Goal: Task Accomplishment & Management: Use online tool/utility

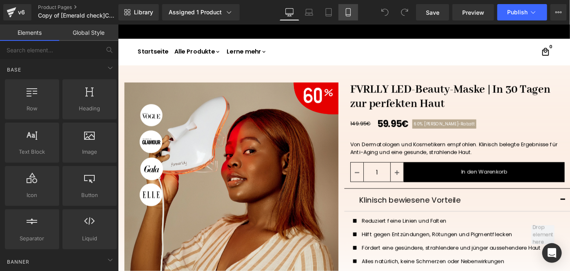
click at [339, 14] on link "Mobile" at bounding box center [349, 12] width 20 height 16
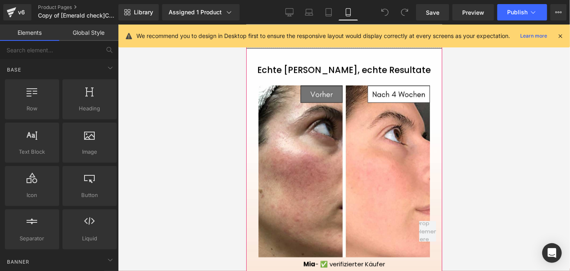
scroll to position [779, 0]
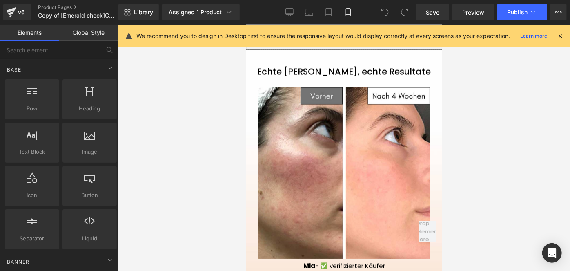
click at [558, 33] on icon at bounding box center [560, 35] width 7 height 7
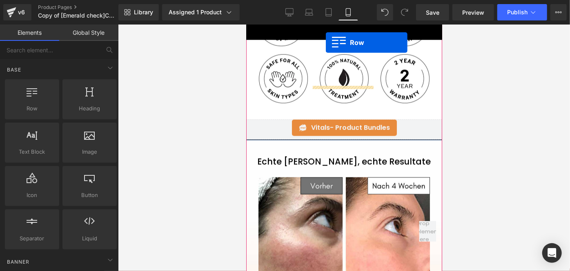
scroll to position [657, 0]
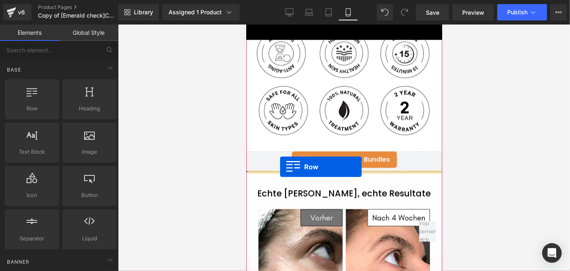
drag, startPoint x: 257, startPoint y: 122, endPoint x: 280, endPoint y: 166, distance: 49.9
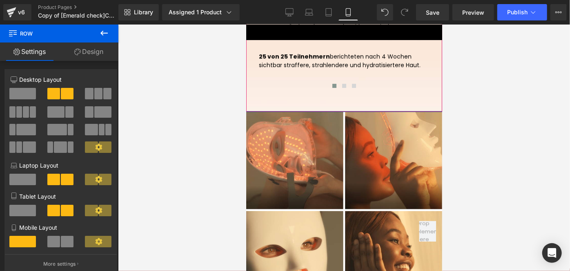
scroll to position [1521, 0]
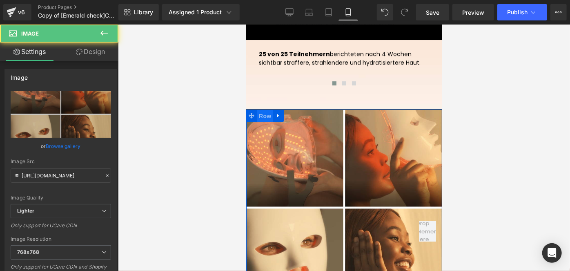
click at [263, 114] on span "Row" at bounding box center [265, 115] width 16 height 12
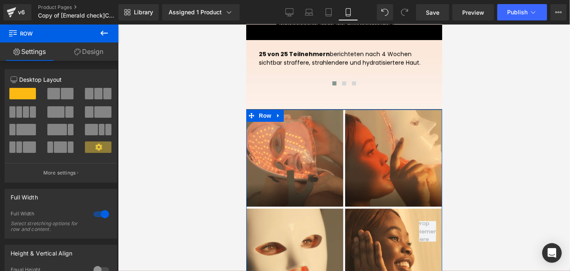
click at [84, 49] on link "Design" at bounding box center [88, 51] width 59 height 18
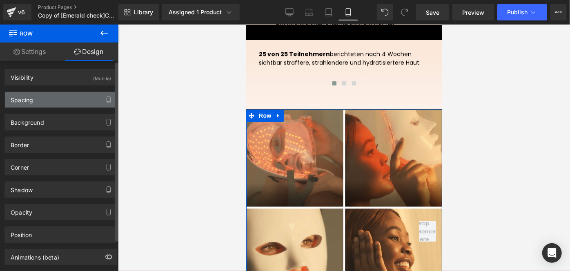
click at [45, 106] on div "Spacing" at bounding box center [61, 100] width 112 height 16
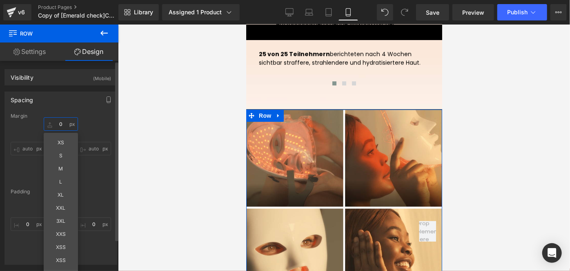
click at [59, 122] on input "0" at bounding box center [61, 123] width 34 height 13
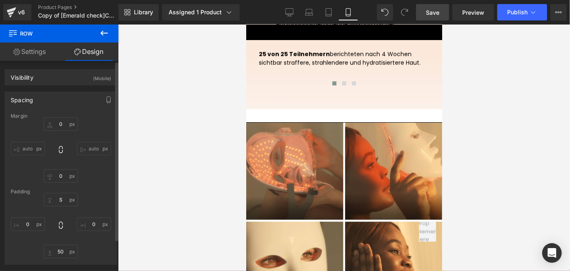
click at [438, 15] on span "Save" at bounding box center [432, 12] width 13 height 9
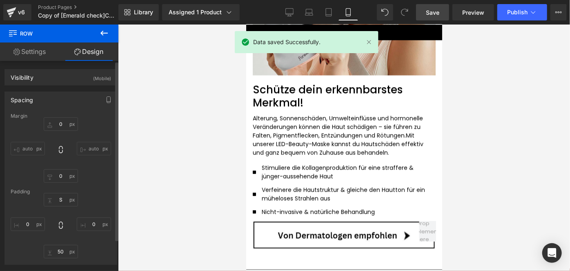
scroll to position [952, 0]
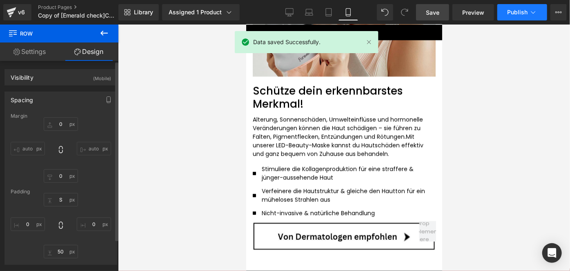
click at [516, 13] on span "Publish" at bounding box center [517, 12] width 20 height 7
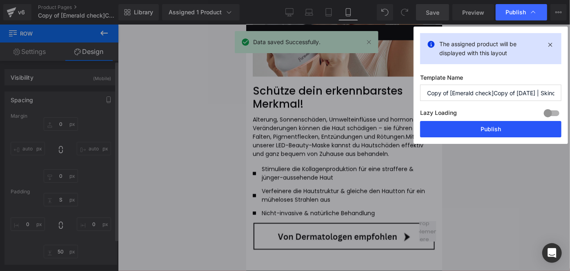
click at [456, 131] on button "Publish" at bounding box center [490, 129] width 141 height 16
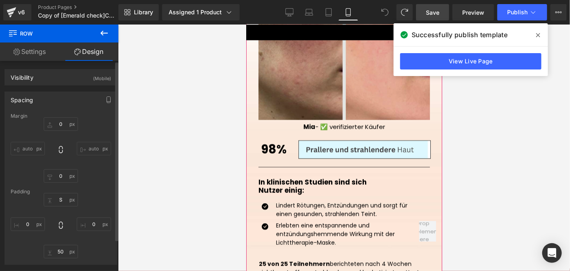
scroll to position [917, 0]
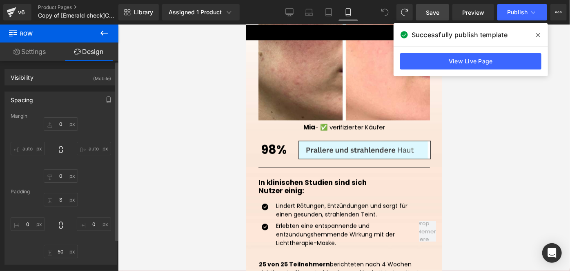
click at [433, 11] on span "Save" at bounding box center [432, 12] width 13 height 9
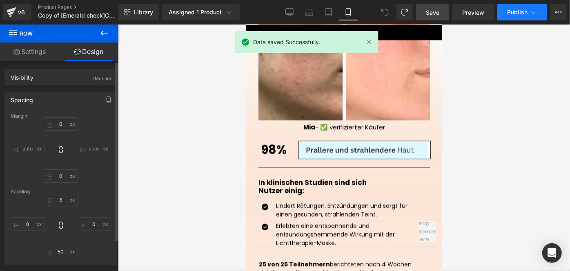
click at [511, 13] on span "Publish" at bounding box center [517, 12] width 20 height 7
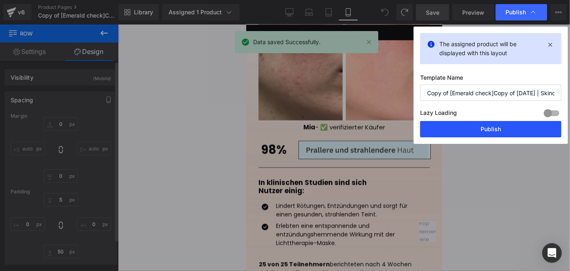
click at [462, 133] on button "Publish" at bounding box center [490, 129] width 141 height 16
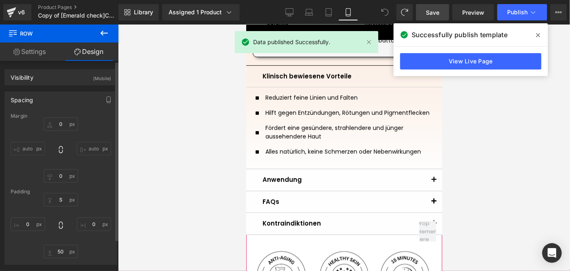
scroll to position [435, 0]
